Goal: Task Accomplishment & Management: Use online tool/utility

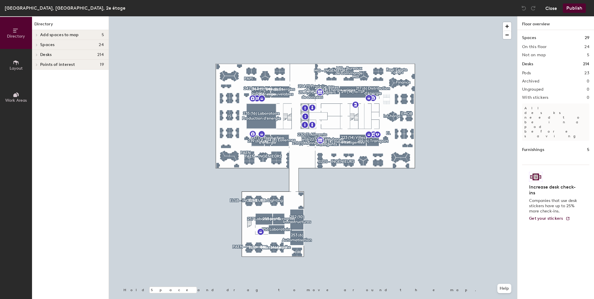
click at [553, 6] on button "Close" at bounding box center [551, 7] width 12 height 9
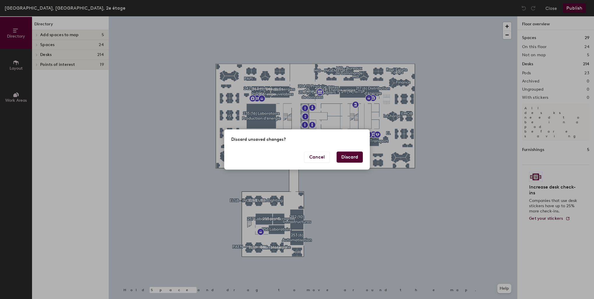
click at [351, 159] on button "Discard" at bounding box center [350, 156] width 26 height 11
